Goal: Task Accomplishment & Management: Use online tool/utility

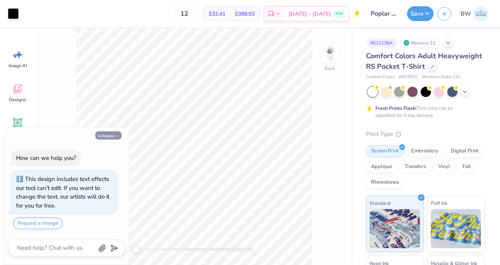
click at [108, 138] on button "Collapse" at bounding box center [108, 135] width 26 height 8
type textarea "x"
click at [118, 137] on icon "button" at bounding box center [116, 136] width 5 height 5
type textarea "x"
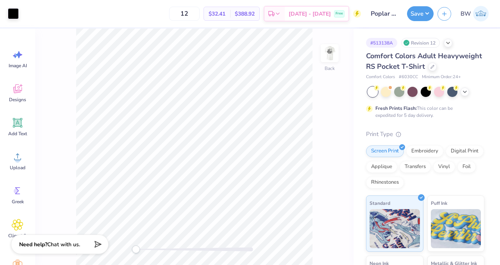
click at [437, 59] on div "Comfort Colors Adult Heavyweight RS Pocket T-Shirt" at bounding box center [425, 61] width 118 height 21
click at [428, 70] on div at bounding box center [432, 66] width 9 height 9
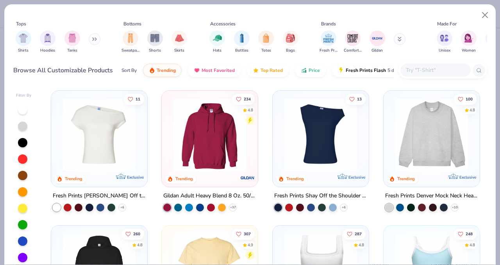
click at [436, 69] on input "text" at bounding box center [435, 70] width 60 height 9
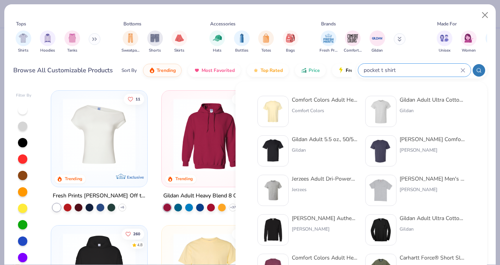
type input "pocket t shirt"
click at [400, 111] on div "Gildan" at bounding box center [433, 110] width 66 height 7
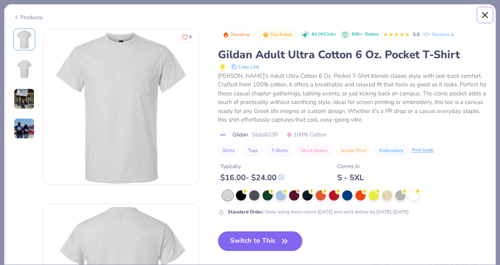
click at [484, 16] on button "Close" at bounding box center [485, 15] width 15 height 15
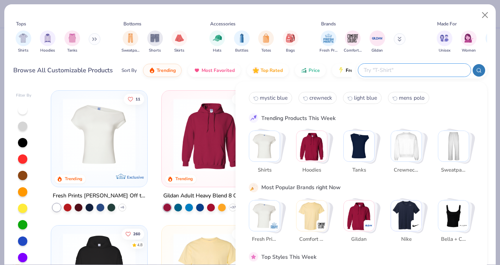
click at [409, 70] on input "text" at bounding box center [414, 70] width 102 height 9
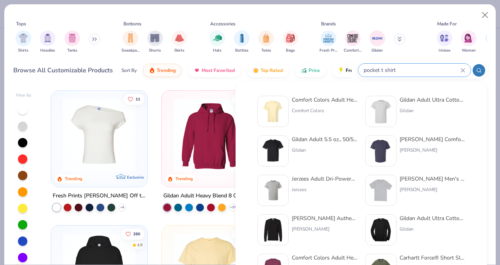
type input "pocket t shirt"
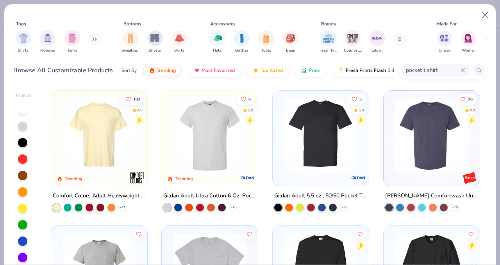
click at [211, 194] on div "Gildan Adult Ultra Cotton 6 Oz. Pocket T-Shirt" at bounding box center [209, 196] width 93 height 10
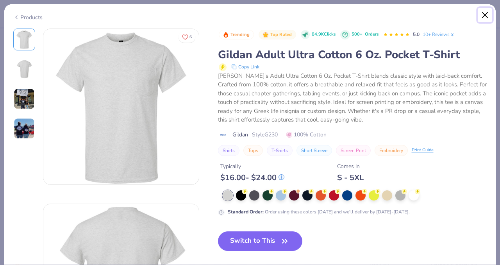
click at [484, 18] on button "Close" at bounding box center [485, 15] width 15 height 15
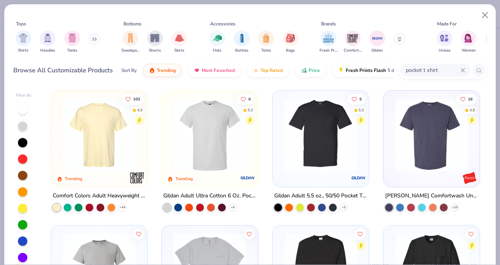
click at [303, 200] on div "Gildan Adult 5.5 oz., 50/50 Pocket T-Shirt + 5" at bounding box center [320, 201] width 97 height 20
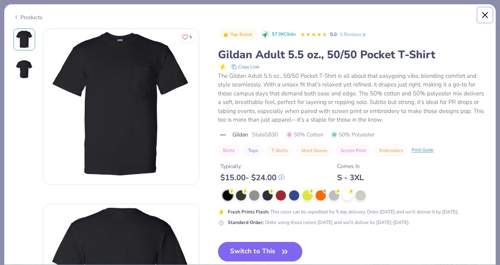
click at [484, 11] on button "Close" at bounding box center [485, 15] width 15 height 15
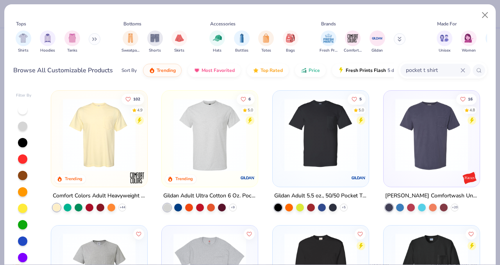
click at [416, 185] on div "16 4.8" at bounding box center [432, 139] width 96 height 96
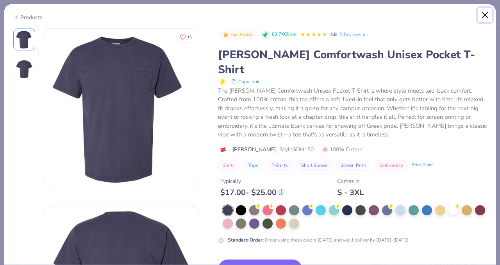
click at [483, 16] on button "Close" at bounding box center [485, 15] width 15 height 15
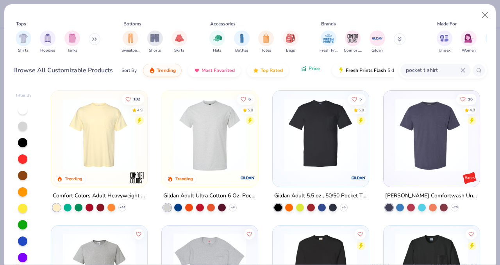
click at [312, 71] on button "Price" at bounding box center [310, 68] width 31 height 13
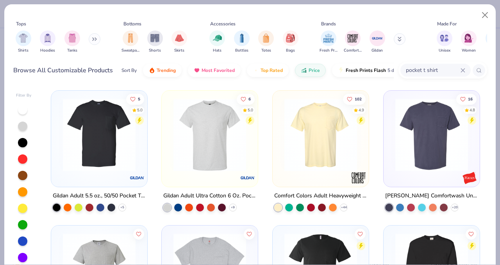
click at [127, 196] on div "Gildan Adult 5.5 oz., 50/50 Pocket T-Shirt" at bounding box center [99, 196] width 93 height 10
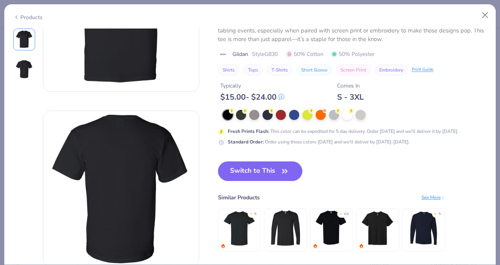
scroll to position [95, 0]
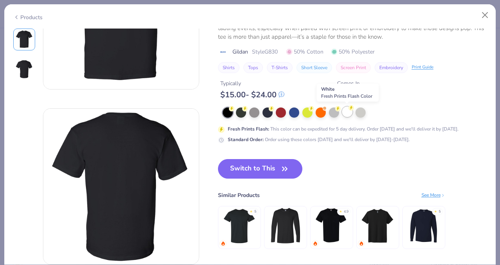
click at [347, 111] on div at bounding box center [347, 112] width 10 height 10
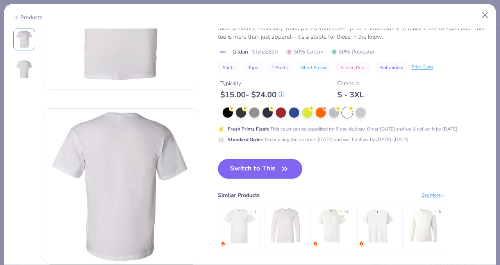
click at [257, 176] on button "Switch to This" at bounding box center [260, 169] width 85 height 20
click at [271, 161] on button "Switch to This" at bounding box center [260, 169] width 85 height 20
click at [276, 162] on button "Switch to This" at bounding box center [260, 169] width 85 height 20
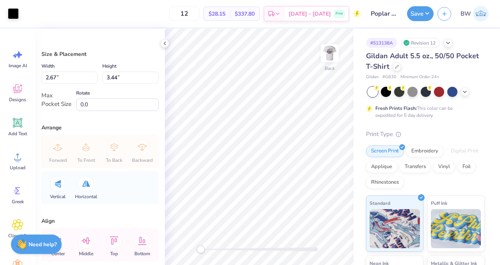
type input "2.04"
type input "2.63"
type input "2.24"
type input "2.89"
click at [330, 45] on img at bounding box center [329, 52] width 31 height 31
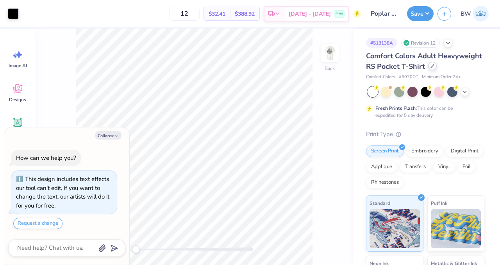
click at [428, 70] on div at bounding box center [432, 66] width 9 height 9
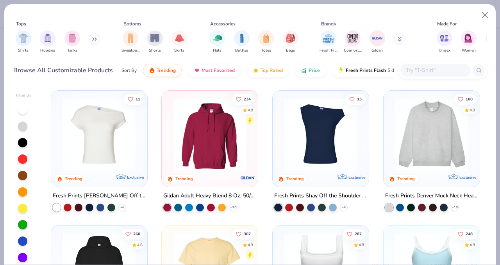
type textarea "x"
click at [418, 75] on div at bounding box center [435, 70] width 70 height 13
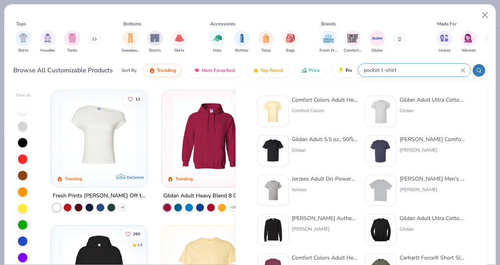
type input "pocket t-shirt"
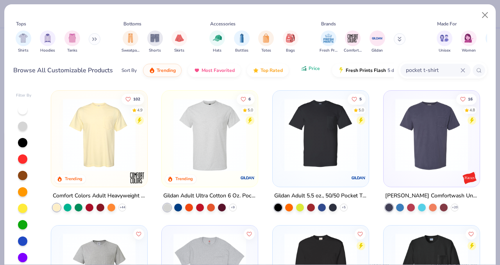
click at [315, 69] on span "Price" at bounding box center [314, 68] width 11 height 6
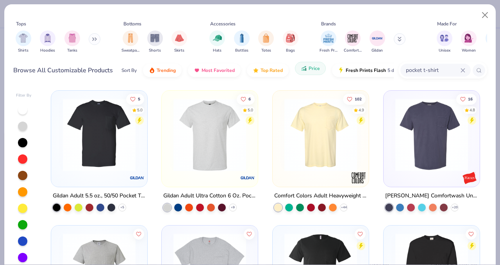
click at [315, 69] on span "Price" at bounding box center [314, 68] width 11 height 6
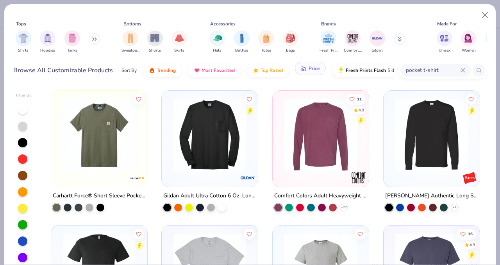
click at [315, 69] on span "Price" at bounding box center [314, 68] width 11 height 6
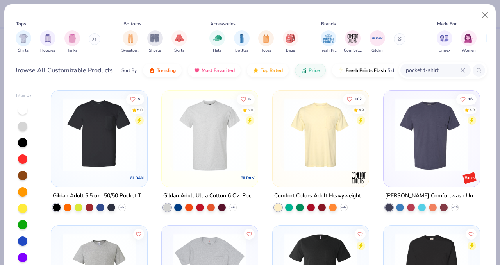
click at [104, 193] on div "Gildan Adult 5.5 oz., 50/50 Pocket T-Shirt" at bounding box center [99, 196] width 93 height 10
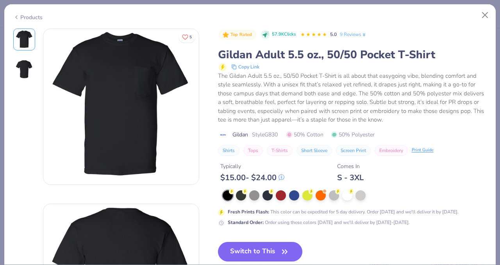
click at [349, 193] on div at bounding box center [347, 195] width 10 height 10
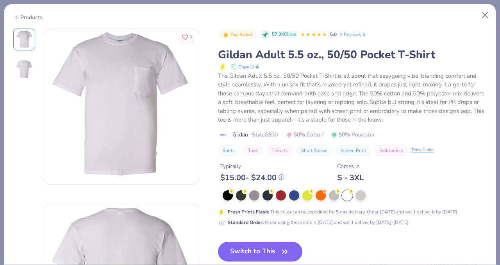
click at [268, 253] on button "Switch to This" at bounding box center [260, 252] width 85 height 20
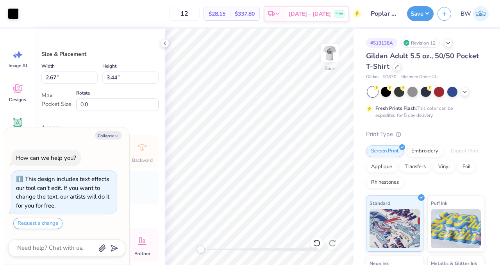
type textarea "x"
type input "1.83"
type input "2.36"
type textarea "x"
type input "2.13"
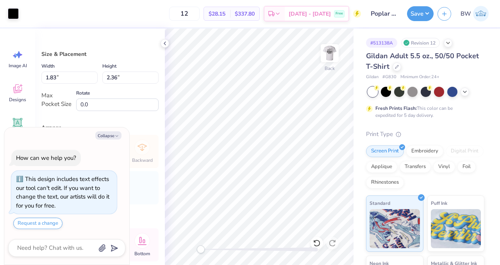
type input "2.75"
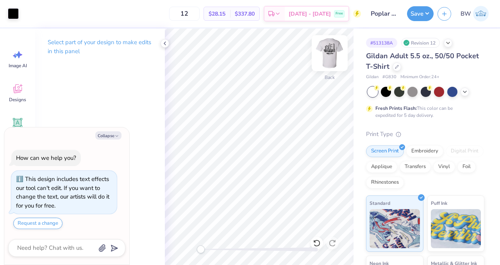
click at [330, 51] on img at bounding box center [329, 52] width 31 height 31
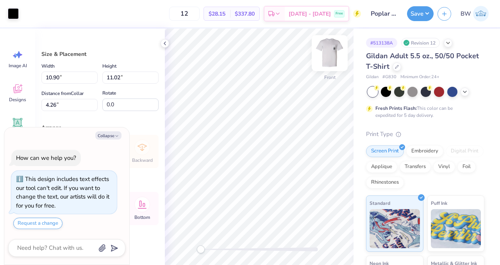
type textarea "x"
type input "9.76"
type input "9.87"
type input "5.41"
type textarea "x"
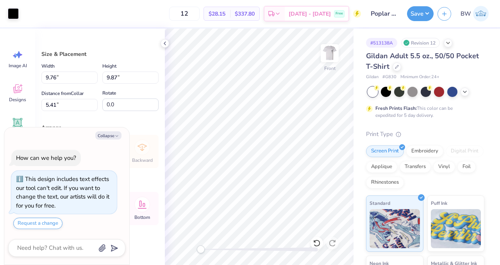
type input "4.33"
click at [414, 12] on button "Save" at bounding box center [420, 12] width 27 height 15
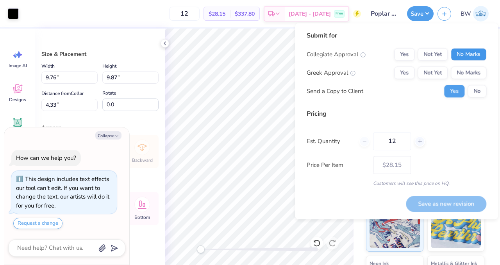
click at [461, 49] on button "No Marks" at bounding box center [469, 54] width 36 height 12
click at [477, 64] on div "Collegiate Approval Yes Not Yet No Marks Greek Approval Yes Not Yet No Marks Se…" at bounding box center [397, 72] width 180 height 49
click at [478, 73] on button "No Marks" at bounding box center [469, 72] width 36 height 12
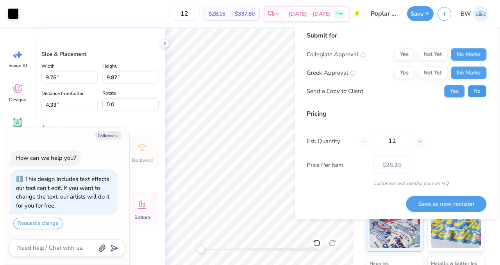
click at [479, 87] on button "No" at bounding box center [477, 91] width 19 height 12
click at [448, 205] on button "Save as new revision" at bounding box center [446, 204] width 80 height 16
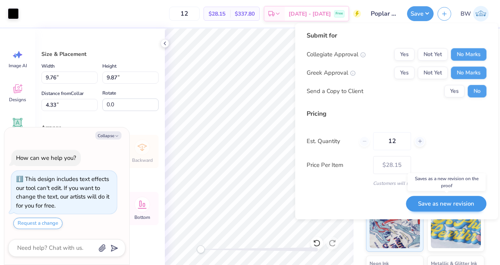
type textarea "x"
type input "– –"
type textarea "x"
type input "$28.15"
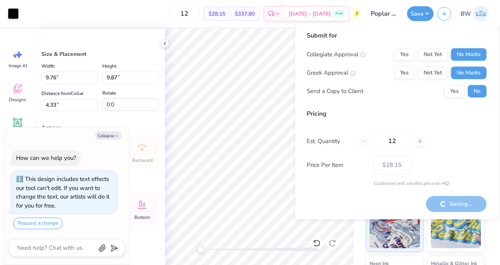
type textarea "x"
